Goal: Transaction & Acquisition: Purchase product/service

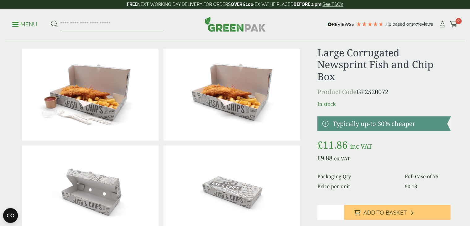
scroll to position [7, 0]
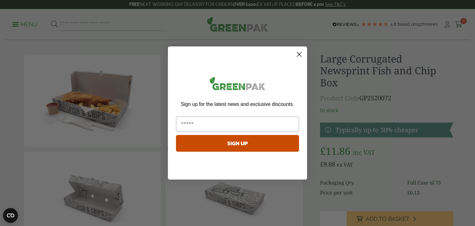
drag, startPoint x: 474, startPoint y: 18, endPoint x: 475, endPoint y: 24, distance: 5.6
click at [298, 54] on circle "Close dialog" at bounding box center [299, 54] width 10 height 10
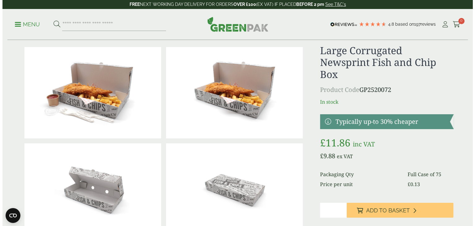
scroll to position [27, 0]
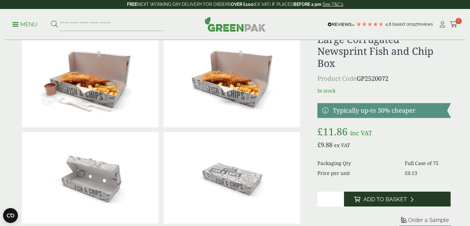
click at [366, 197] on span "Add to Basket" at bounding box center [385, 199] width 44 height 7
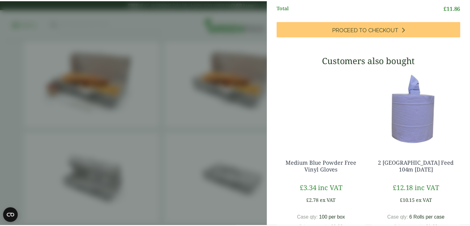
scroll to position [0, 0]
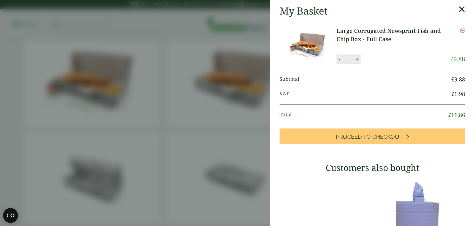
click at [459, 7] on icon at bounding box center [462, 9] width 6 height 9
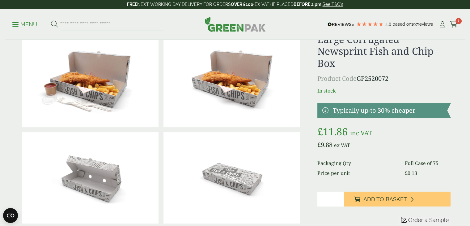
click at [79, 21] on input "search" at bounding box center [112, 24] width 104 height 13
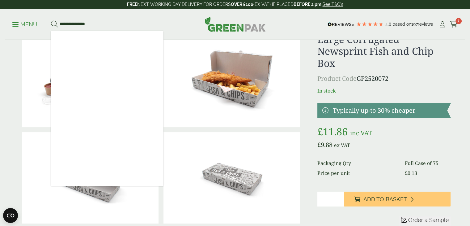
type input "**********"
click at [51, 20] on button at bounding box center [54, 24] width 7 height 8
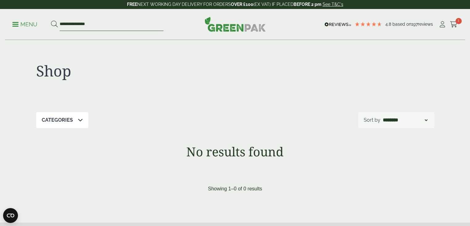
click at [91, 23] on input "**********" at bounding box center [112, 24] width 104 height 13
click at [75, 24] on input "**********" at bounding box center [112, 24] width 104 height 13
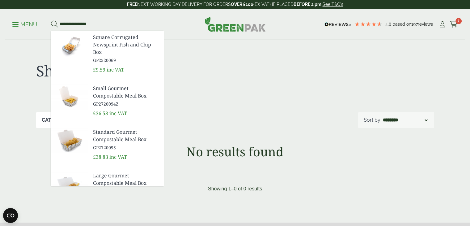
type input "**********"
click at [114, 44] on span "Square Corrugated Newsprint Fish and Chip Box" at bounding box center [126, 44] width 66 height 22
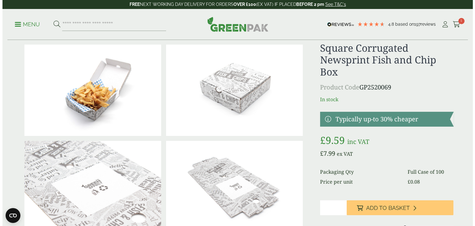
scroll to position [29, 0]
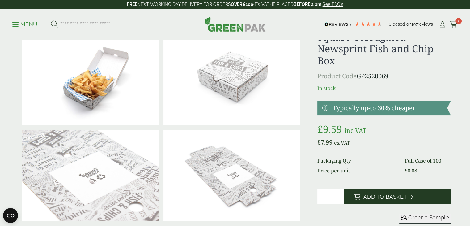
click at [382, 196] on span "Add to Basket" at bounding box center [385, 196] width 44 height 7
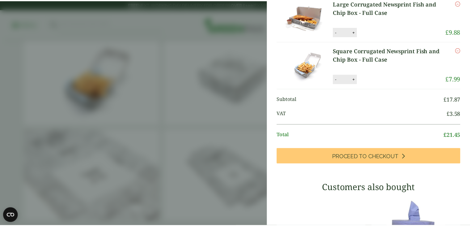
scroll to position [0, 0]
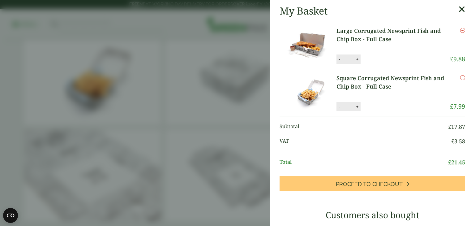
click at [459, 10] on icon at bounding box center [462, 9] width 6 height 9
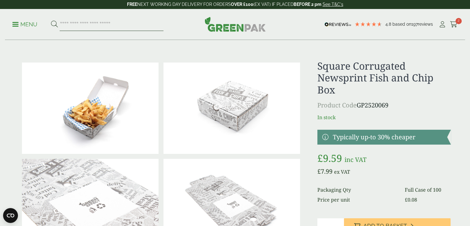
click at [89, 26] on input "search" at bounding box center [112, 24] width 104 height 13
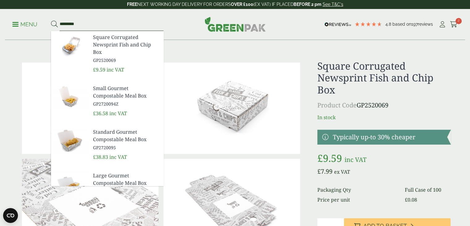
click at [123, 25] on input "********" at bounding box center [112, 24] width 104 height 13
drag, startPoint x: 123, startPoint y: 25, endPoint x: 49, endPoint y: 26, distance: 73.3
click at [49, 26] on ul "Menu ********" at bounding box center [87, 24] width 151 height 13
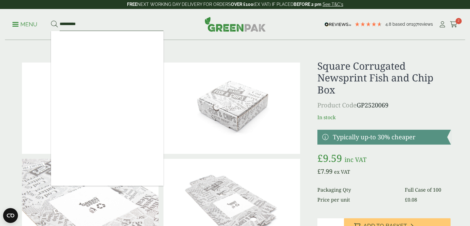
click at [77, 22] on input "**********" at bounding box center [112, 24] width 104 height 13
type input "**********"
click at [51, 20] on button at bounding box center [54, 24] width 7 height 8
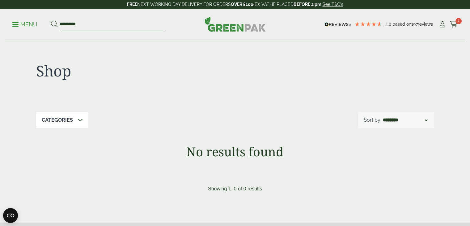
drag, startPoint x: 84, startPoint y: 22, endPoint x: 52, endPoint y: 22, distance: 31.9
click at [52, 22] on form "**********" at bounding box center [107, 24] width 113 height 13
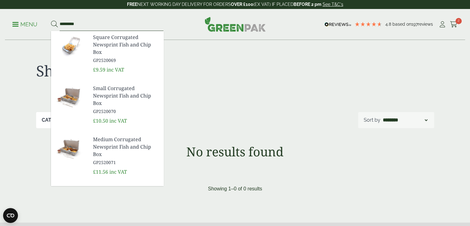
type input "*********"
click at [51, 20] on button at bounding box center [54, 24] width 7 height 8
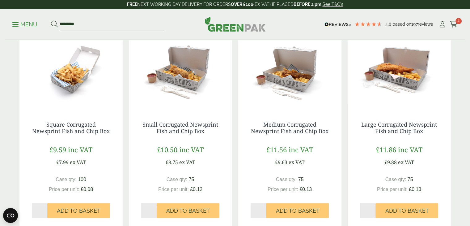
scroll to position [115, 0]
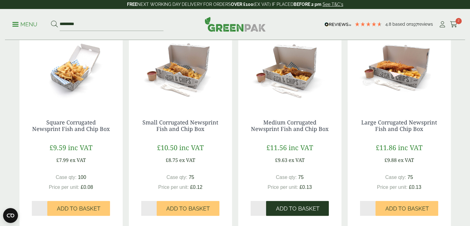
click at [307, 208] on span "Add to Basket" at bounding box center [298, 208] width 44 height 7
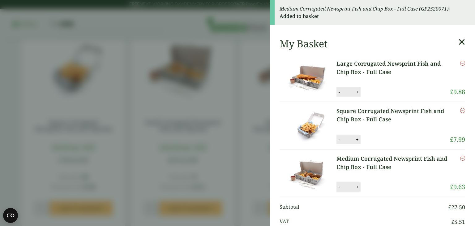
click at [460, 111] on icon "Remove this item" at bounding box center [462, 110] width 5 height 5
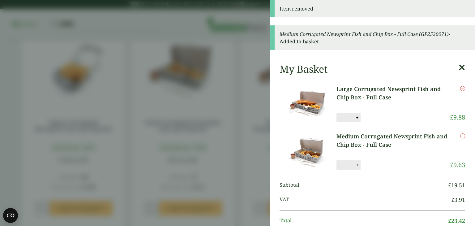
click at [459, 66] on icon at bounding box center [462, 67] width 6 height 9
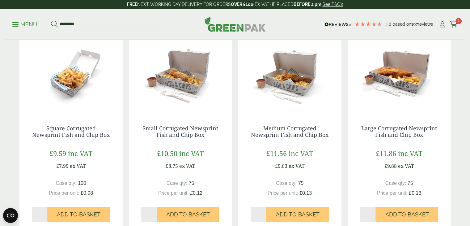
scroll to position [110, 0]
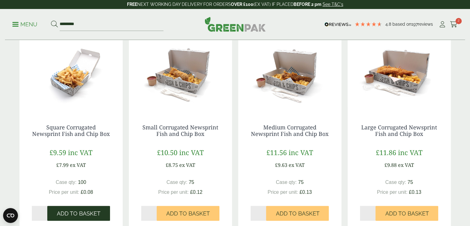
click at [78, 214] on span "Add to Basket" at bounding box center [79, 213] width 44 height 7
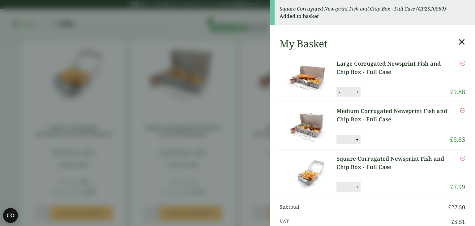
click at [459, 43] on icon at bounding box center [462, 42] width 6 height 9
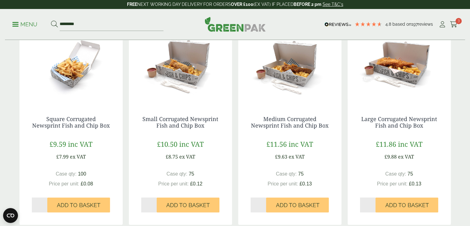
scroll to position [111, 0]
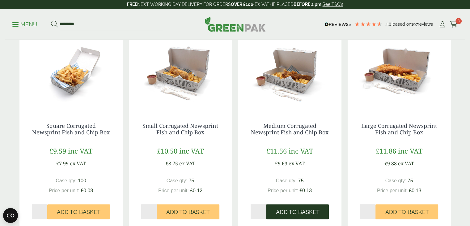
click at [308, 213] on span "Add to Basket" at bounding box center [298, 211] width 44 height 7
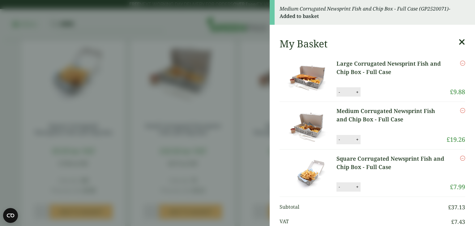
click at [359, 137] on button "+" at bounding box center [357, 139] width 6 height 5
type input "*"
click at [357, 91] on button "+" at bounding box center [357, 91] width 6 height 5
type input "*"
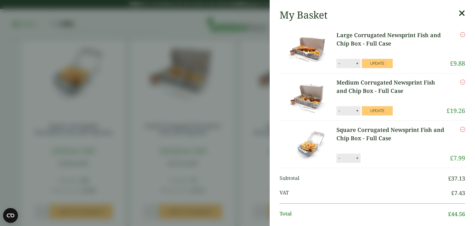
click at [377, 139] on p "Square Corrugated Newsprint Fish and Chip Box - Full Case" at bounding box center [394, 137] width 114 height 23
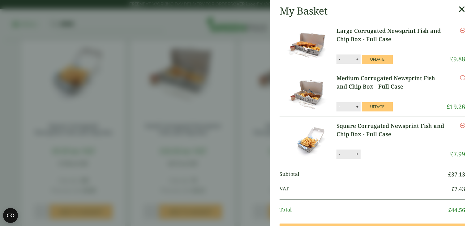
click at [380, 101] on li "Medium Corrugated Newsprint Fish and Chip Box - Full Case Medium Corrugated New…" at bounding box center [373, 92] width 186 height 47
click at [378, 104] on button "Update" at bounding box center [377, 106] width 31 height 9
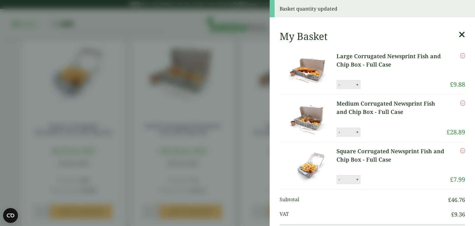
click at [358, 84] on button "+" at bounding box center [357, 84] width 6 height 5
type input "*"
click at [376, 84] on button "Update" at bounding box center [377, 84] width 31 height 9
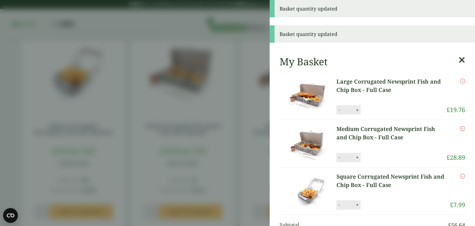
click at [459, 58] on icon at bounding box center [462, 60] width 6 height 9
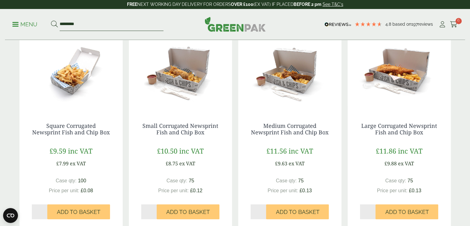
drag, startPoint x: 95, startPoint y: 24, endPoint x: 54, endPoint y: 23, distance: 41.2
click at [54, 23] on form "*********" at bounding box center [107, 24] width 113 height 13
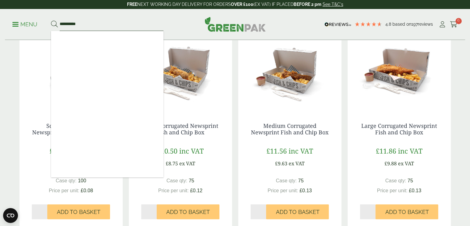
type input "**********"
click at [51, 20] on button at bounding box center [54, 24] width 7 height 8
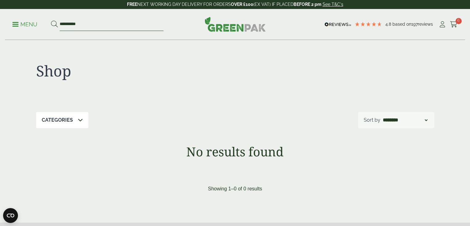
drag, startPoint x: 83, startPoint y: 24, endPoint x: 53, endPoint y: 25, distance: 29.7
click at [53, 25] on form "**********" at bounding box center [107, 24] width 113 height 13
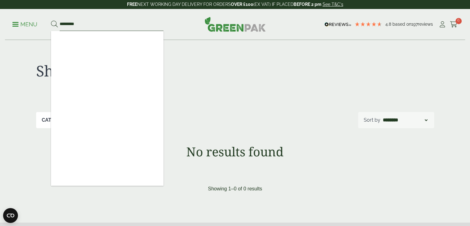
click at [71, 24] on input "*********" at bounding box center [112, 24] width 104 height 13
drag, startPoint x: 84, startPoint y: 24, endPoint x: 54, endPoint y: 24, distance: 29.4
click at [54, 24] on form "**********" at bounding box center [107, 24] width 113 height 13
type input "**********"
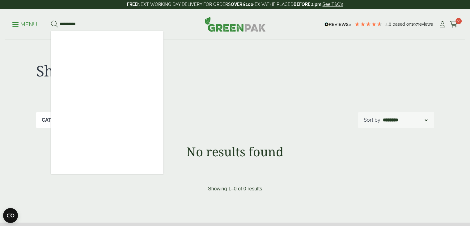
click at [31, 24] on p "Menu" at bounding box center [24, 24] width 25 height 7
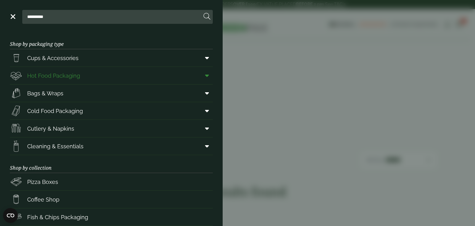
click at [55, 75] on span "Hot Food Packaging" at bounding box center [53, 75] width 53 height 8
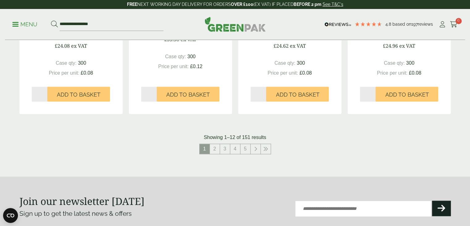
scroll to position [708, 0]
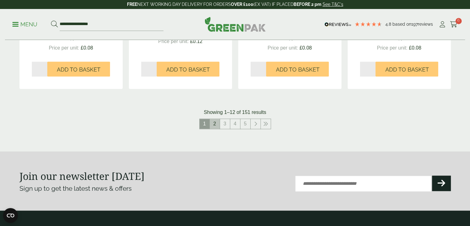
click at [215, 124] on link "2" at bounding box center [215, 124] width 10 height 10
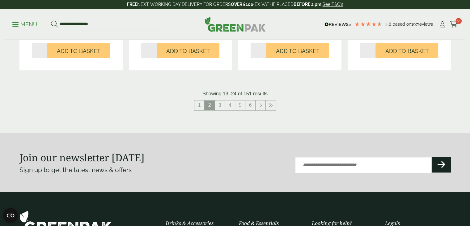
scroll to position [734, 0]
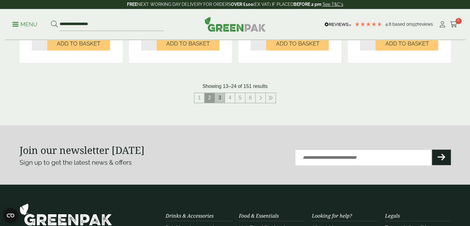
click at [221, 98] on link "3" at bounding box center [220, 98] width 10 height 10
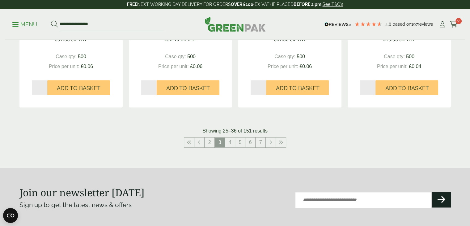
scroll to position [692, 0]
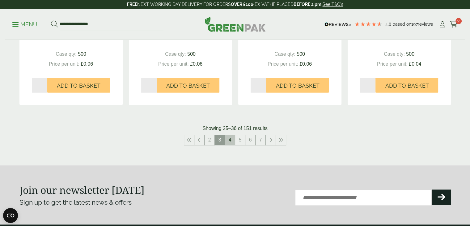
click at [230, 138] on link "4" at bounding box center [230, 140] width 10 height 10
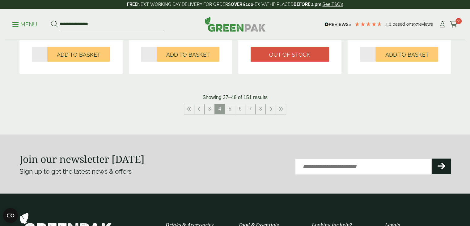
scroll to position [721, 0]
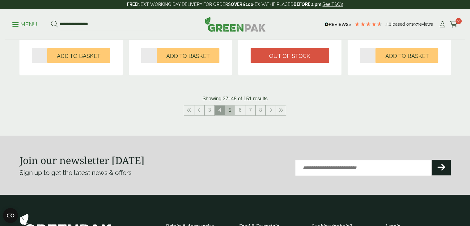
click at [230, 108] on link "5" at bounding box center [230, 110] width 10 height 10
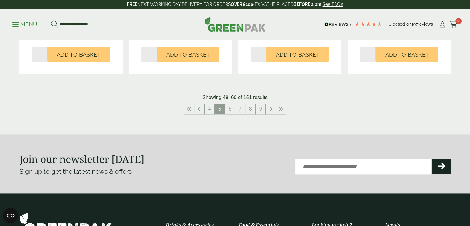
scroll to position [725, 0]
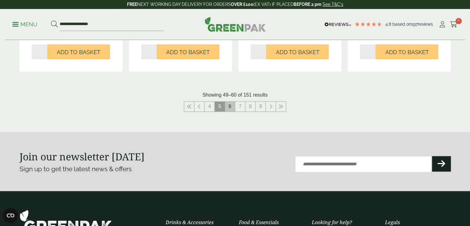
click at [231, 104] on link "6" at bounding box center [230, 106] width 10 height 10
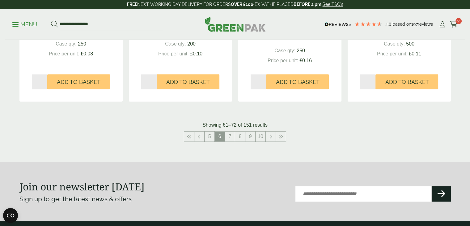
scroll to position [706, 0]
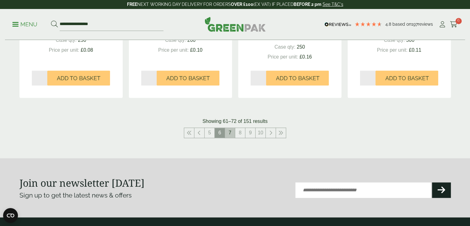
click at [231, 133] on link "7" at bounding box center [230, 133] width 10 height 10
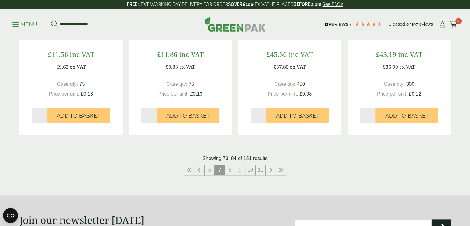
scroll to position [665, 0]
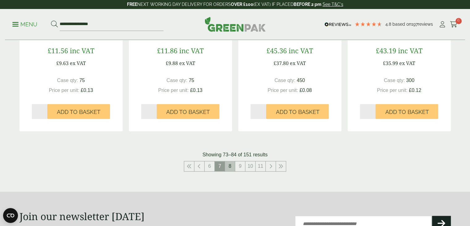
click at [230, 167] on link "8" at bounding box center [230, 166] width 10 height 10
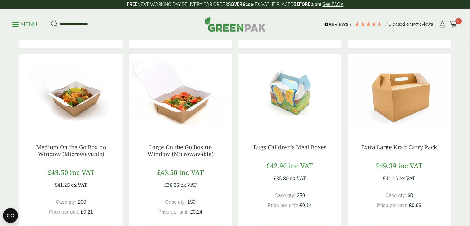
scroll to position [546, 0]
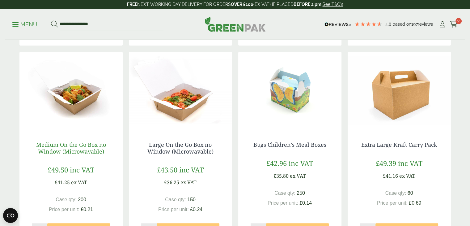
click at [66, 148] on link "Medium On the Go Box no Window (Microwavable)" at bounding box center [71, 148] width 70 height 14
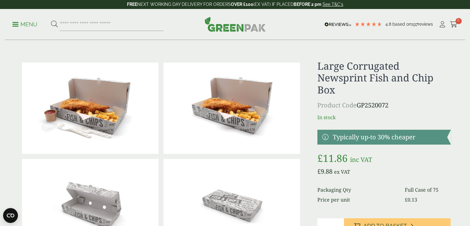
click at [32, 25] on p "Menu" at bounding box center [24, 24] width 25 height 7
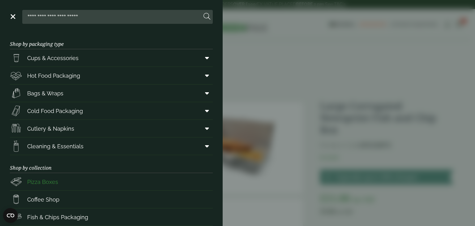
click at [48, 180] on span "Pizza Boxes" at bounding box center [42, 182] width 31 height 8
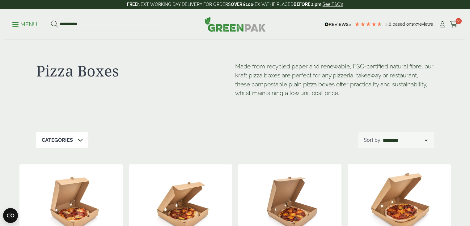
click at [15, 24] on span at bounding box center [15, 24] width 6 height 1
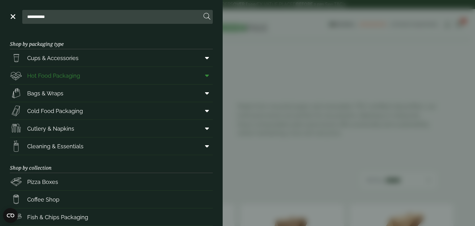
click at [40, 74] on span "Hot Food Packaging" at bounding box center [53, 75] width 53 height 8
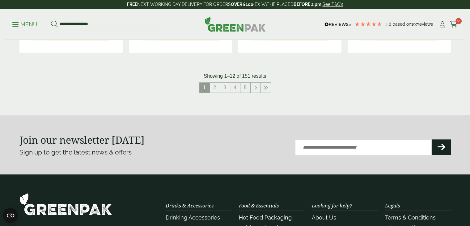
scroll to position [736, 0]
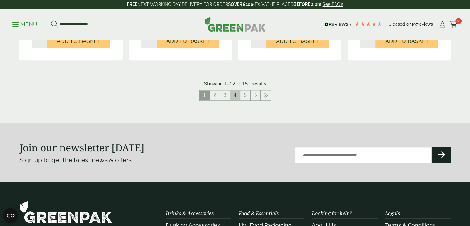
click at [235, 97] on link "4" at bounding box center [235, 95] width 10 height 10
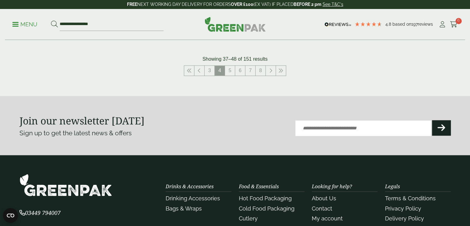
scroll to position [763, 0]
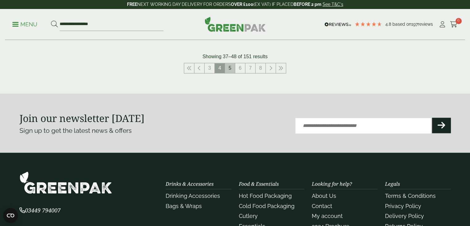
click at [233, 66] on link "5" at bounding box center [230, 68] width 10 height 10
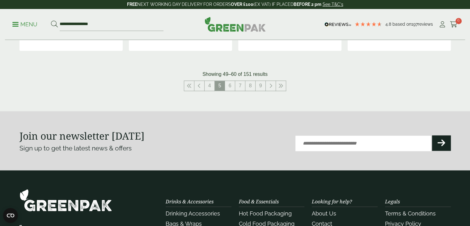
scroll to position [748, 0]
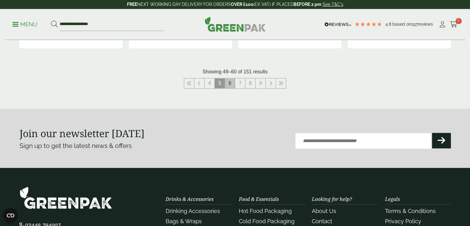
click at [228, 85] on link "6" at bounding box center [230, 83] width 10 height 10
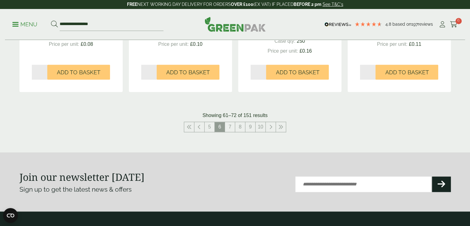
scroll to position [718, 0]
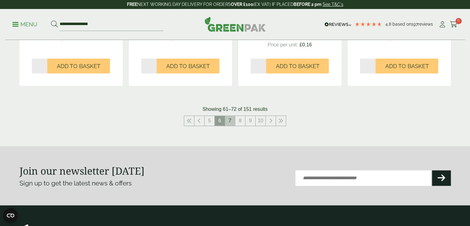
click at [230, 122] on link "7" at bounding box center [230, 121] width 10 height 10
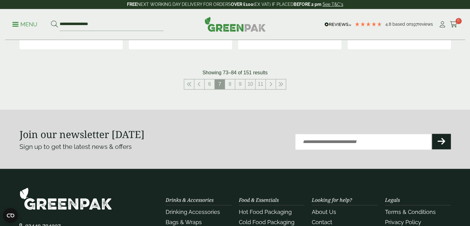
scroll to position [704, 0]
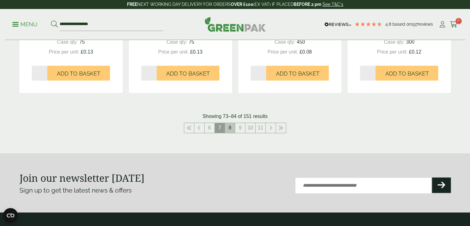
click at [231, 127] on link "8" at bounding box center [230, 128] width 10 height 10
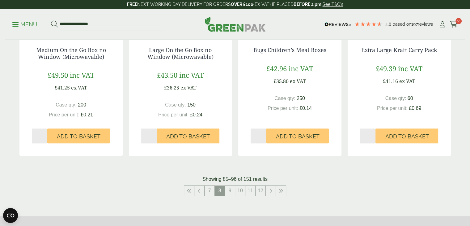
scroll to position [643, 0]
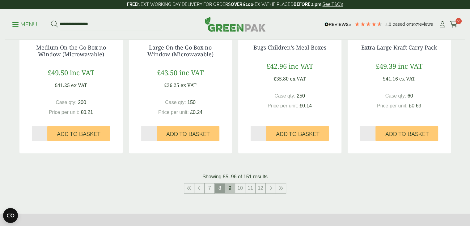
click at [233, 190] on link "9" at bounding box center [230, 188] width 10 height 10
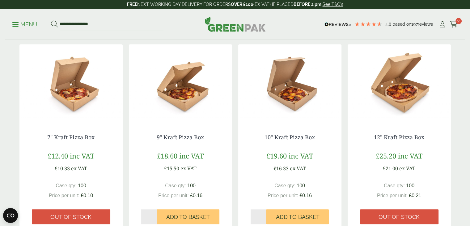
scroll to position [555, 0]
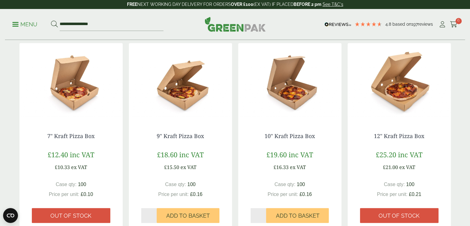
click at [77, 96] on img at bounding box center [70, 81] width 103 height 77
